Goal: Find contact information: Find contact information

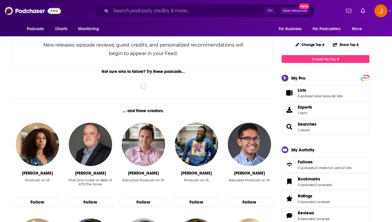
scroll to position [118, 0]
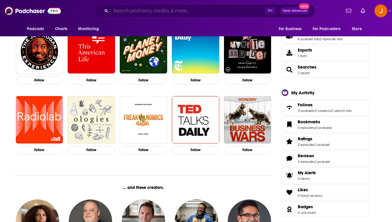
click at [151, 7] on input "Search podcasts, credits, & more..." at bounding box center [188, 10] width 154 height 9
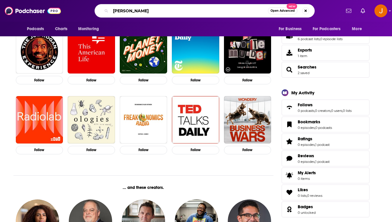
type input "[PERSON_NAME]"
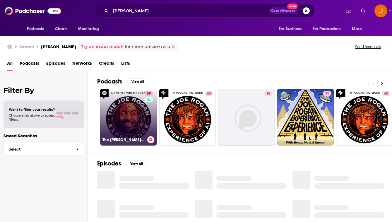
click at [142, 111] on link "99 The [PERSON_NAME] Experience" at bounding box center [128, 117] width 57 height 57
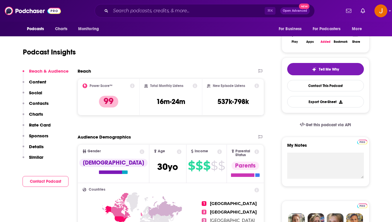
scroll to position [103, 0]
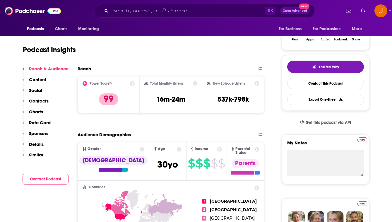
click at [42, 101] on p "Contacts" at bounding box center [39, 101] width 20 height 6
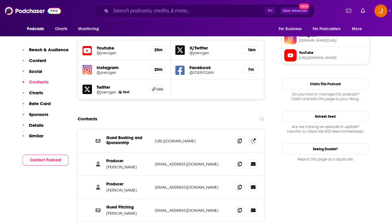
scroll to position [523, 0]
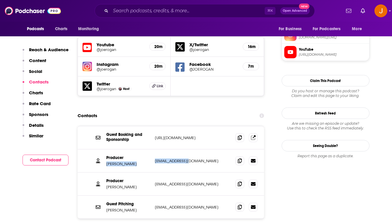
drag, startPoint x: 202, startPoint y: 132, endPoint x: 152, endPoint y: 132, distance: 50.1
click at [152, 149] on div "Producer [PERSON_NAME] [EMAIL_ADDRESS][DOMAIN_NAME] [EMAIL_ADDRESS][DOMAIN_NAME]" at bounding box center [171, 160] width 187 height 23
click at [194, 149] on div "Producer [PERSON_NAME] [EMAIL_ADDRESS][DOMAIN_NAME] [EMAIL_ADDRESS][DOMAIN_NAME]" at bounding box center [171, 160] width 187 height 23
drag, startPoint x: 196, startPoint y: 133, endPoint x: 154, endPoint y: 132, distance: 42.5
click at [154, 149] on div "Producer [PERSON_NAME] [EMAIL_ADDRESS][DOMAIN_NAME] [EMAIL_ADDRESS][DOMAIN_NAME]" at bounding box center [171, 160] width 187 height 23
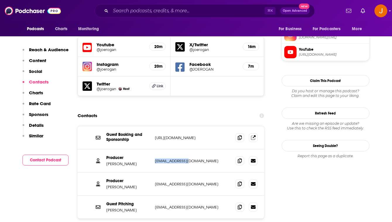
copy p "[EMAIL_ADDRESS][DOMAIN_NAME]"
